Goal: Task Accomplishment & Management: Manage account settings

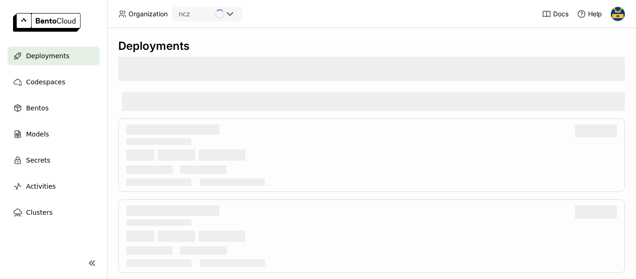
click at [620, 17] on img at bounding box center [618, 14] width 14 height 14
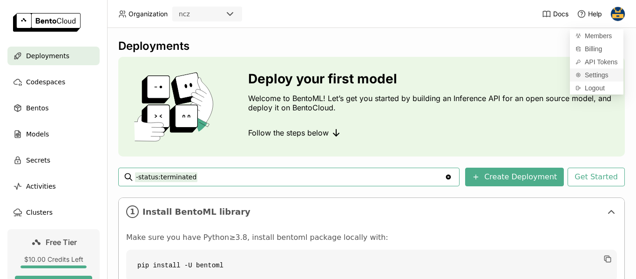
click at [599, 78] on span "Settings" at bounding box center [597, 75] width 24 height 8
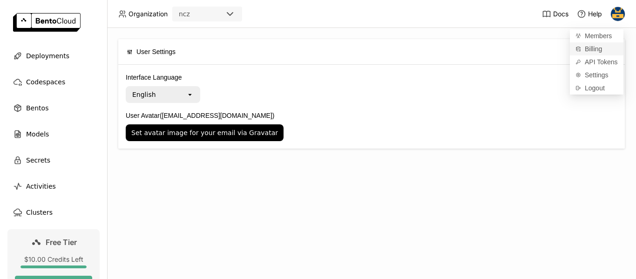
click at [596, 47] on span "Billing" at bounding box center [593, 49] width 17 height 8
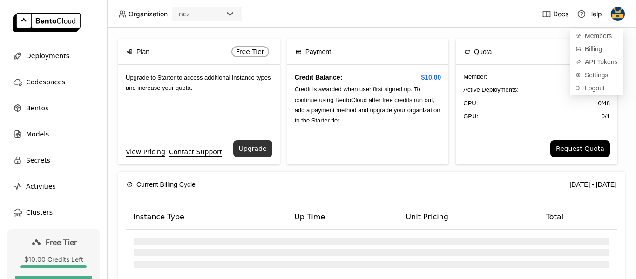
click at [253, 151] on button "Upgrade" at bounding box center [252, 148] width 39 height 17
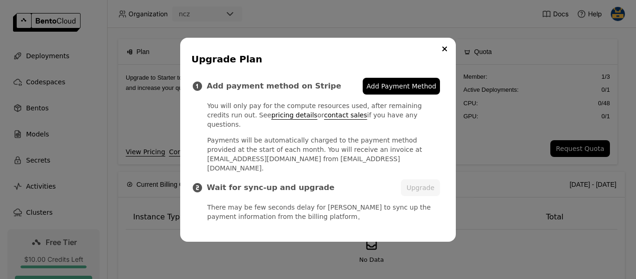
click at [413, 91] on span "Add Payment Method" at bounding box center [402, 86] width 70 height 9
click at [426, 182] on button "Upgrade" at bounding box center [420, 187] width 39 height 17
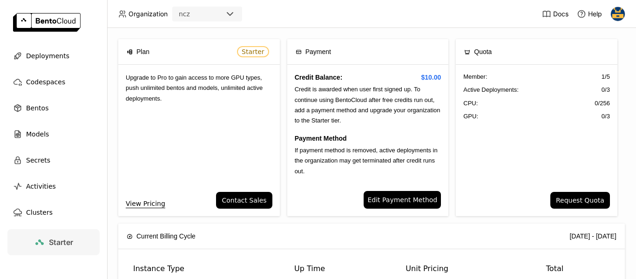
click at [615, 13] on img at bounding box center [618, 14] width 14 height 14
click at [600, 61] on span "API Tokens" at bounding box center [601, 62] width 33 height 8
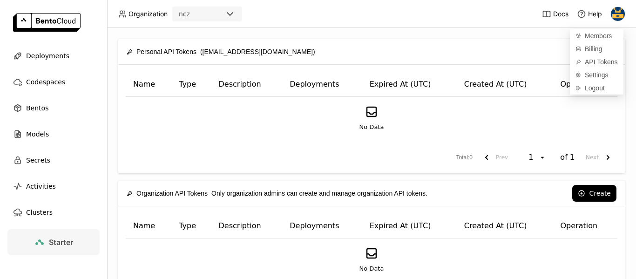
click at [488, 41] on div "Personal API Tokens ([EMAIL_ADDRESS][DOMAIN_NAME]) Create" at bounding box center [372, 51] width 490 height 25
click at [586, 51] on button "Create" at bounding box center [594, 51] width 44 height 17
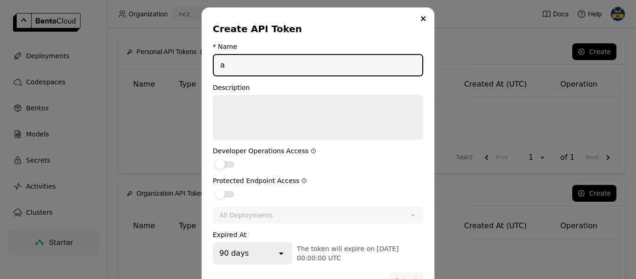
type input "a"
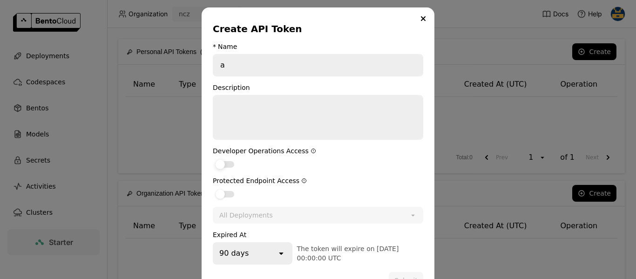
click at [225, 169] on label "dialog" at bounding box center [318, 163] width 211 height 11
click at [213, 158] on input "dialog" at bounding box center [213, 158] width 0 height 0
click at [228, 193] on div "dialog" at bounding box center [225, 194] width 19 height 7
click at [213, 188] on input "dialog" at bounding box center [213, 188] width 0 height 0
click at [414, 276] on button "Submit" at bounding box center [406, 280] width 34 height 17
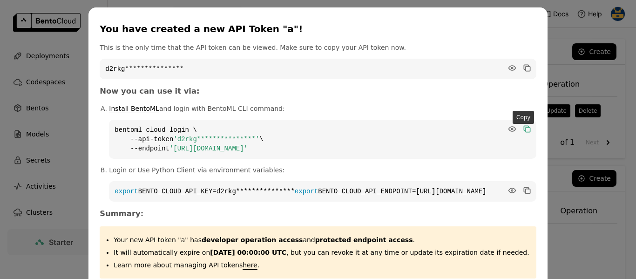
click at [525, 129] on icon "dialog" at bounding box center [527, 129] width 5 height 5
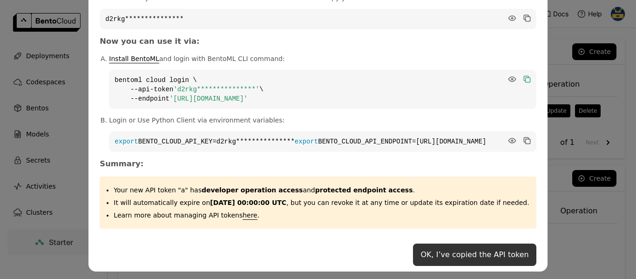
click at [483, 253] on button "OK, I’ve copied the API token" at bounding box center [474, 255] width 123 height 22
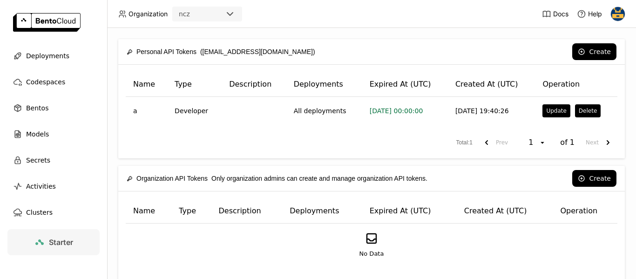
scroll to position [0, 0]
click at [39, 58] on span "Deployments" at bounding box center [47, 55] width 43 height 11
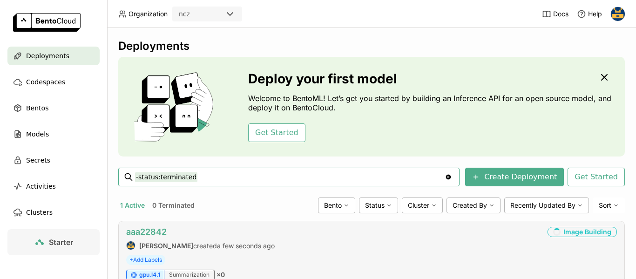
click at [156, 231] on link "aaa22842" at bounding box center [146, 232] width 41 height 10
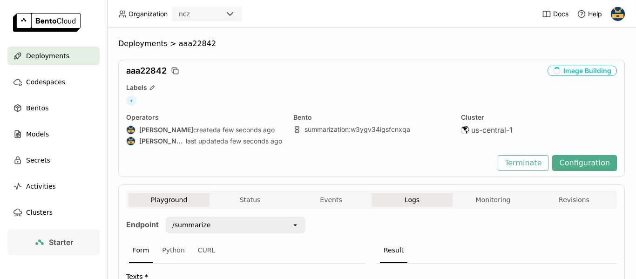
click at [410, 199] on span "Logs" at bounding box center [412, 200] width 15 height 8
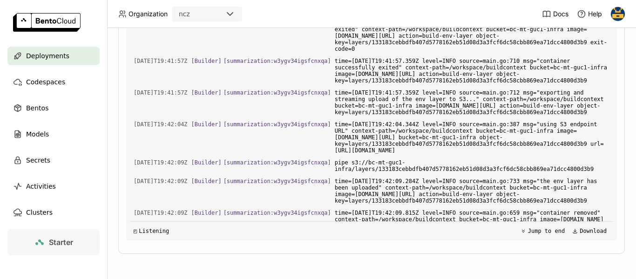
scroll to position [2736, 0]
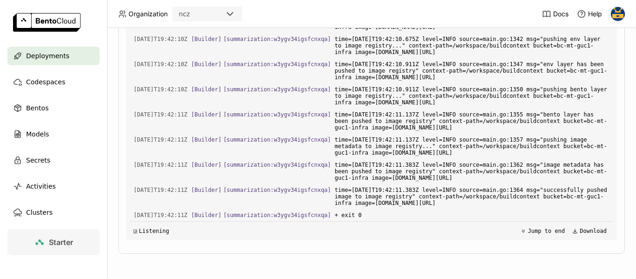
click at [49, 55] on span "Deployments" at bounding box center [47, 55] width 43 height 11
